Goal: Task Accomplishment & Management: Manage account settings

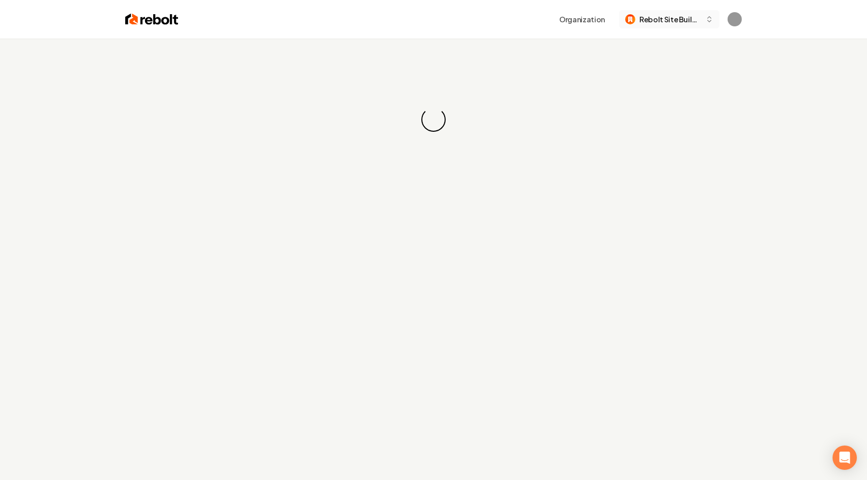
click at [658, 20] on span "Rebolt Site Builder" at bounding box center [670, 19] width 62 height 11
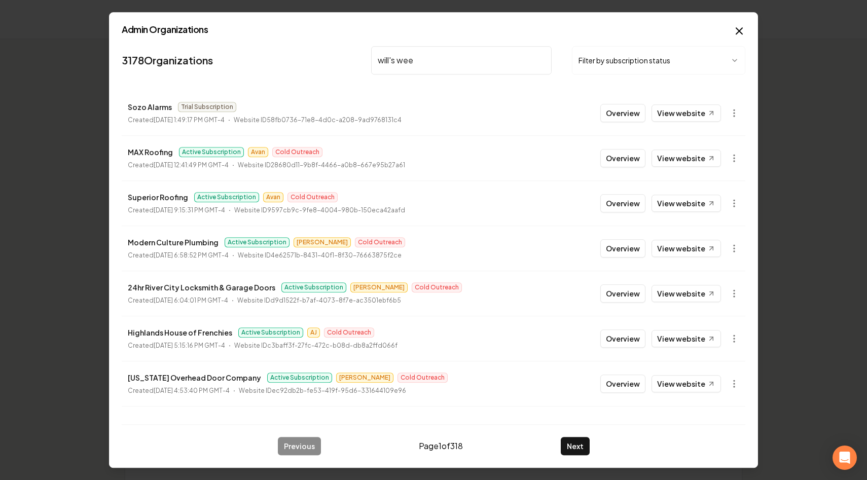
type input "will's weed"
type input "marina"
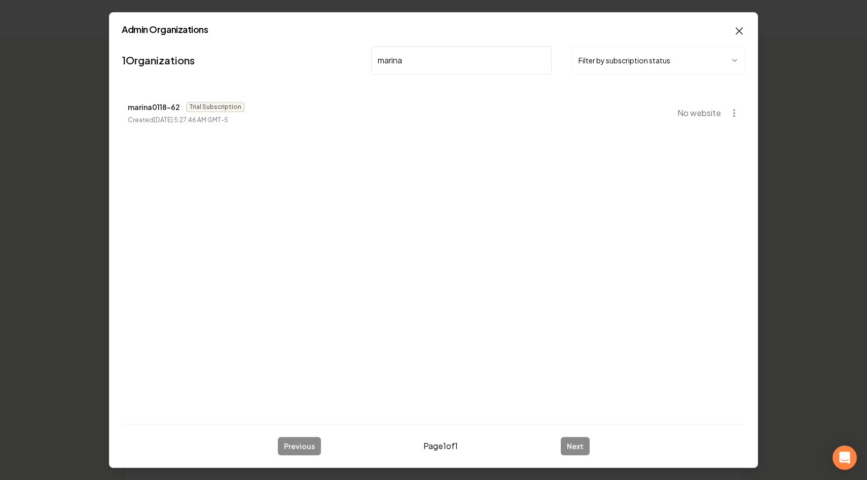
click at [736, 28] on icon "button" at bounding box center [739, 31] width 6 height 6
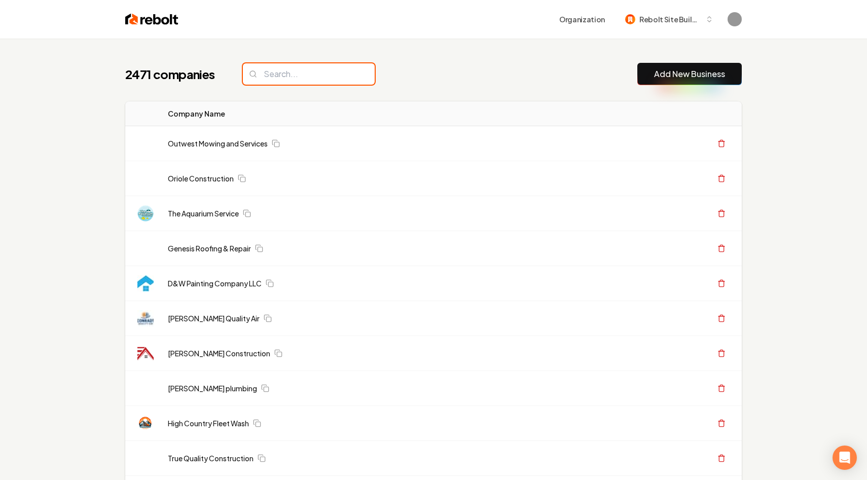
click at [278, 82] on input "search" at bounding box center [309, 73] width 132 height 21
click at [278, 78] on input "search" at bounding box center [309, 73] width 132 height 21
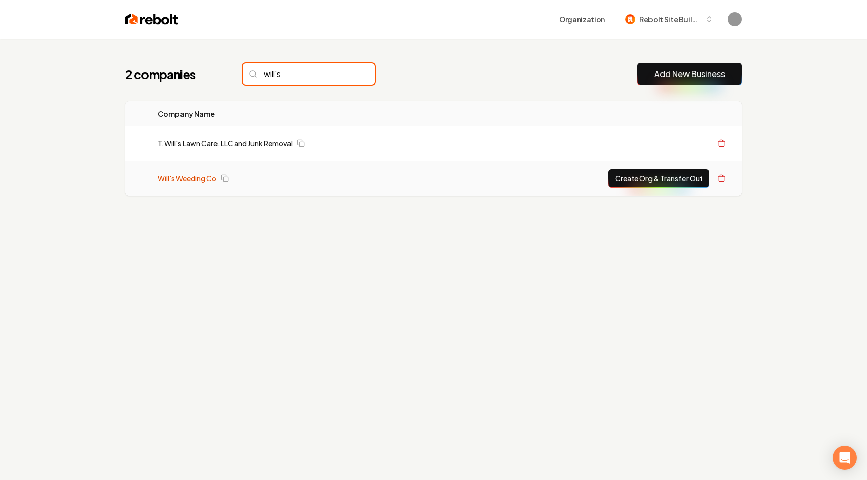
type input "will's"
click at [189, 180] on link "Will's Weeding Co" at bounding box center [187, 178] width 59 height 10
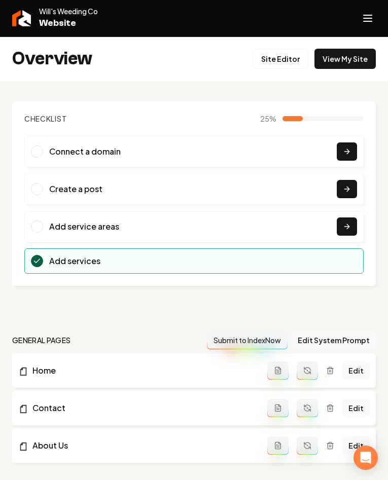
click at [306, 24] on icon "Open navigation menu" at bounding box center [367, 18] width 12 height 16
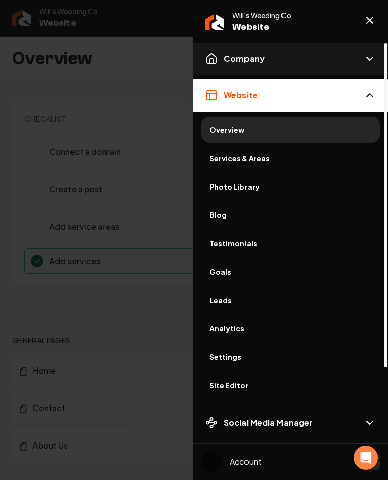
click at [233, 62] on span "Company" at bounding box center [244, 59] width 41 height 12
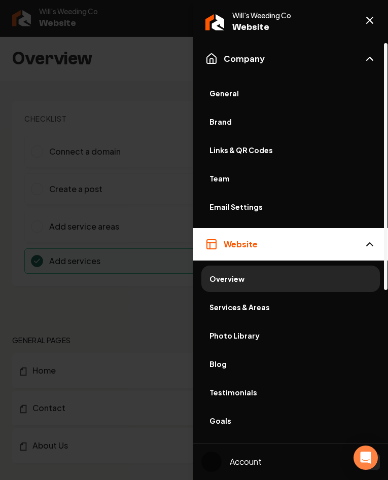
click at [230, 95] on span "General" at bounding box center [290, 93] width 162 height 10
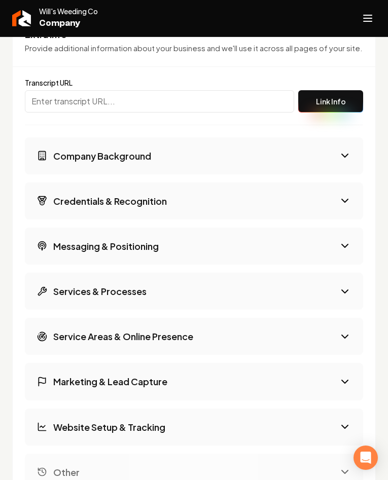
scroll to position [1533, 0]
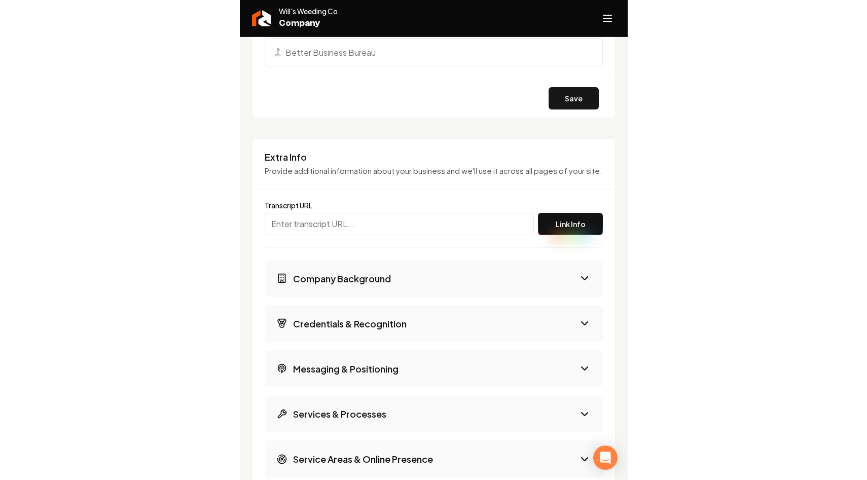
scroll to position [1401, 0]
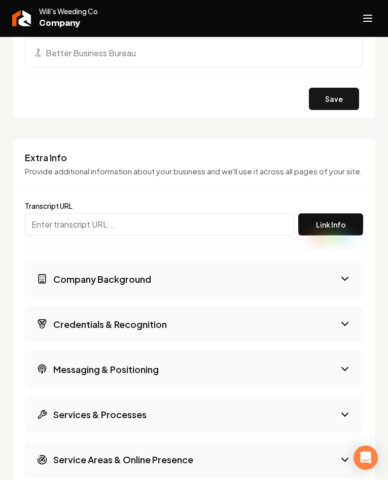
click at [300, 261] on button "Company Background" at bounding box center [194, 279] width 338 height 37
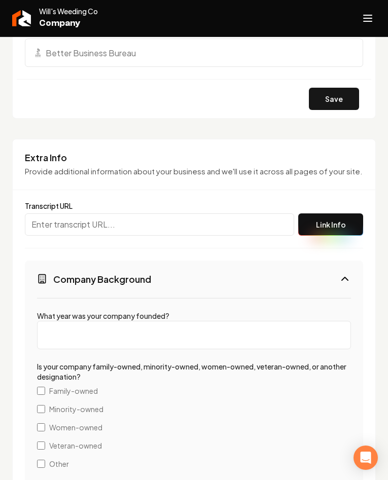
click at [300, 261] on button "Company Background" at bounding box center [194, 279] width 338 height 37
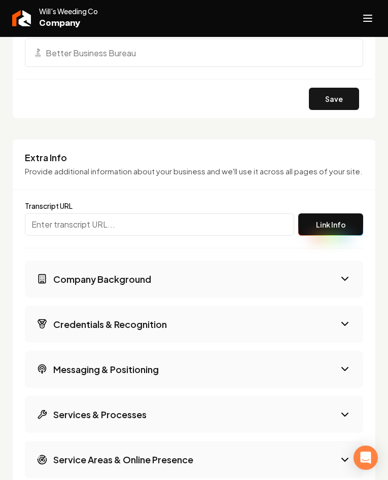
click at [299, 261] on button "Company Background" at bounding box center [194, 279] width 338 height 37
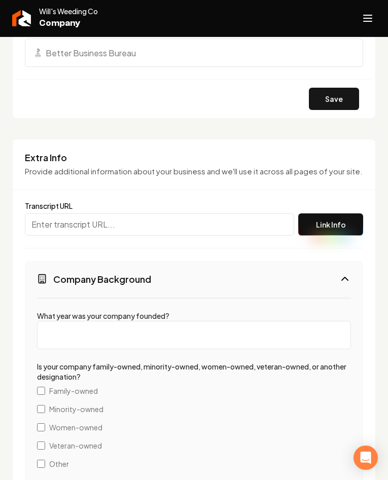
click at [299, 261] on button "Company Background" at bounding box center [194, 279] width 338 height 37
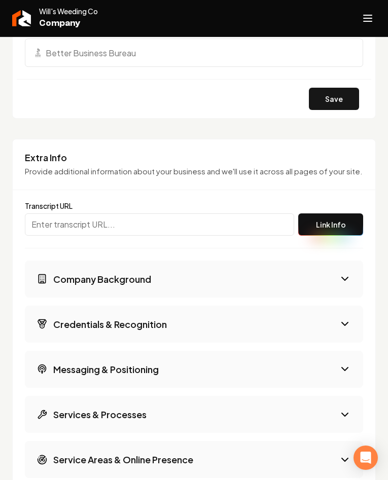
click at [299, 261] on button "Company Background" at bounding box center [194, 279] width 338 height 37
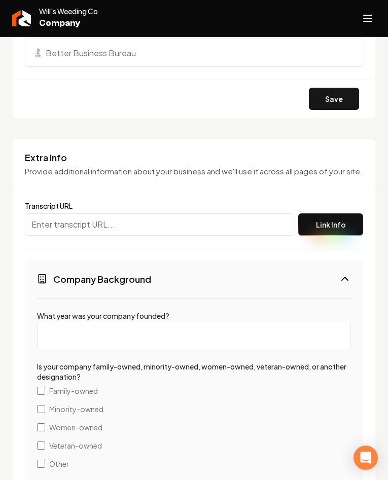
click at [299, 261] on button "Company Background" at bounding box center [194, 279] width 338 height 37
